Goal: Task Accomplishment & Management: Manage account settings

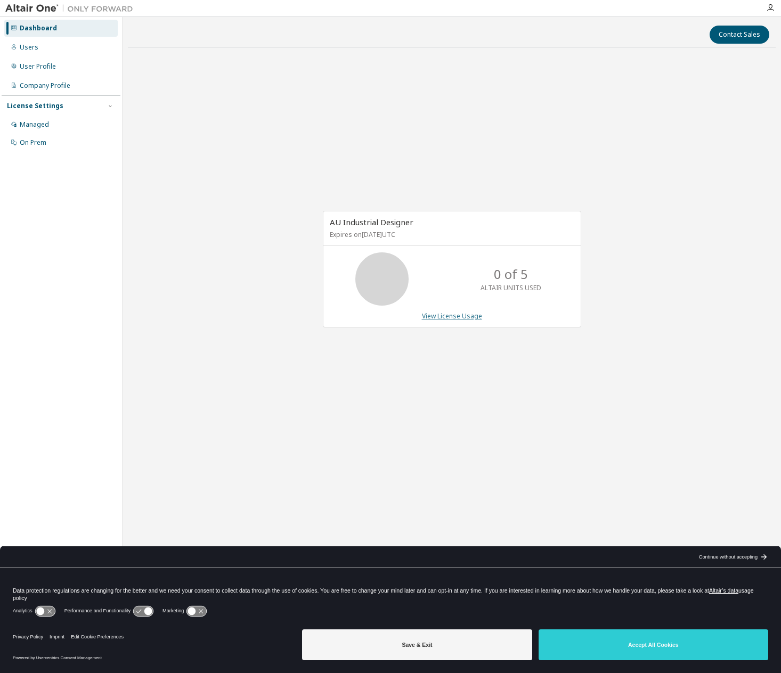
click at [468, 316] on link "View License Usage" at bounding box center [452, 316] width 60 height 9
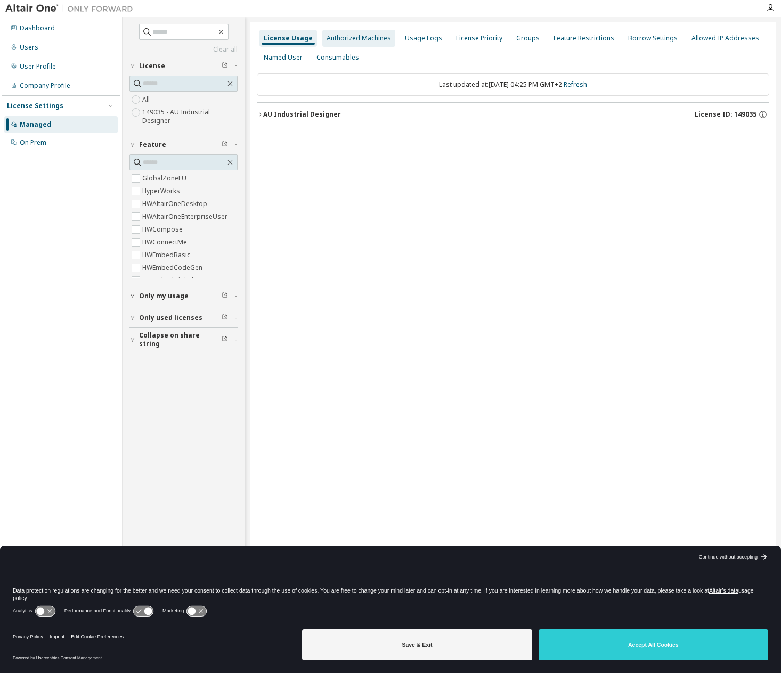
click at [355, 40] on div "Authorized Machines" at bounding box center [359, 38] width 64 height 9
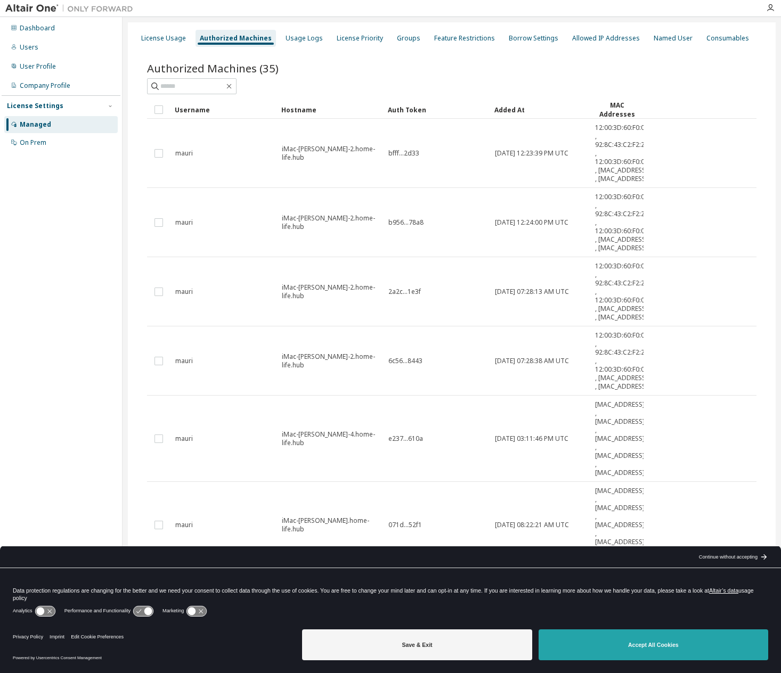
click at [673, 647] on button "Accept All Cookies" at bounding box center [653, 645] width 230 height 31
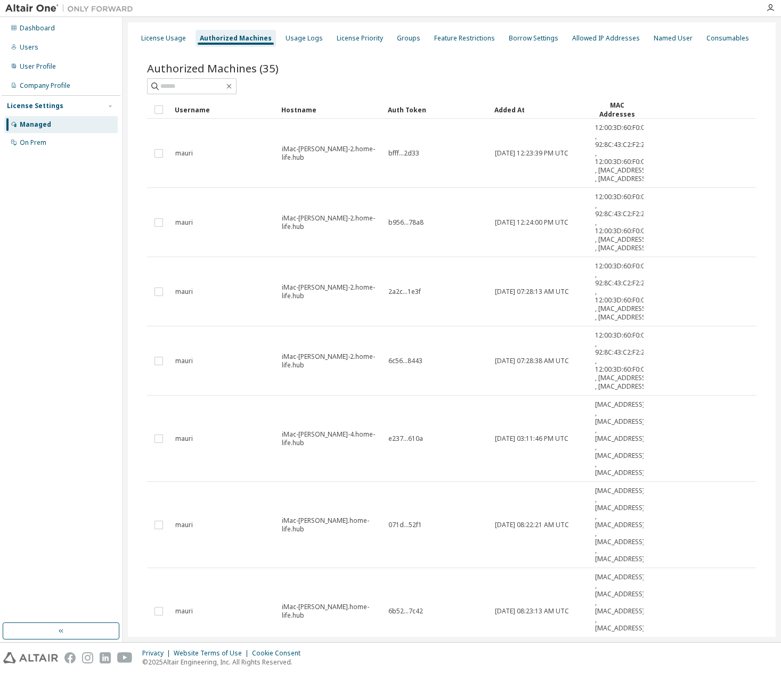
click at [55, 106] on div "License Settings" at bounding box center [35, 106] width 56 height 9
click at [43, 107] on div "License Settings" at bounding box center [35, 106] width 56 height 9
click at [44, 143] on div "On Prem" at bounding box center [33, 142] width 27 height 9
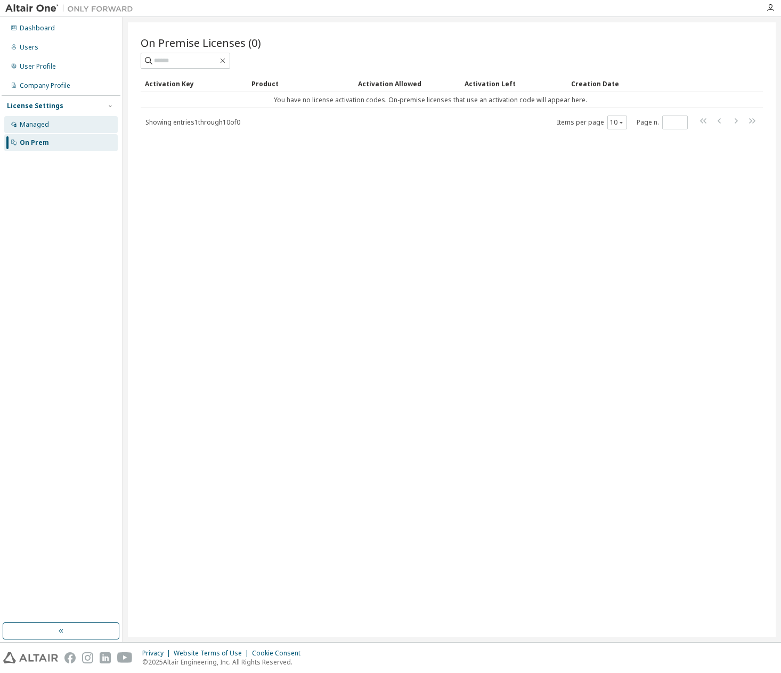
click at [36, 125] on div "Managed" at bounding box center [34, 124] width 29 height 9
